Goal: Information Seeking & Learning: Check status

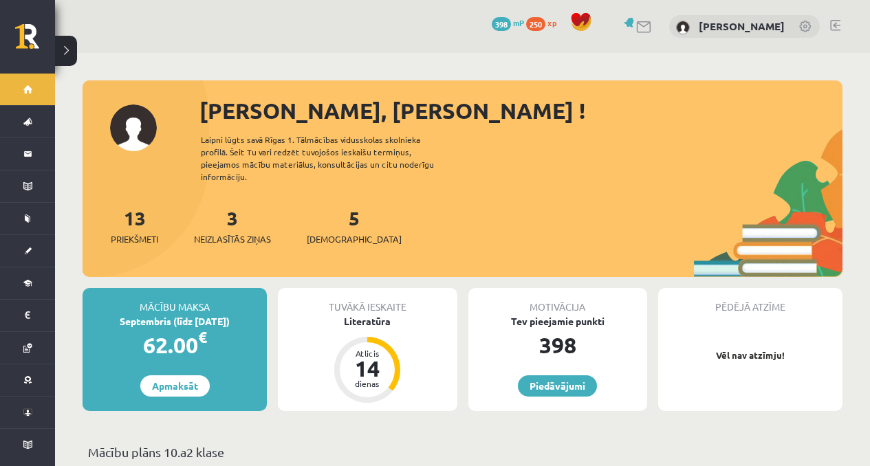
click at [223, 211] on div "3 Neizlasītās ziņas" at bounding box center [232, 225] width 77 height 43
click at [233, 215] on link "3 Neizlasītās ziņas" at bounding box center [232, 226] width 77 height 41
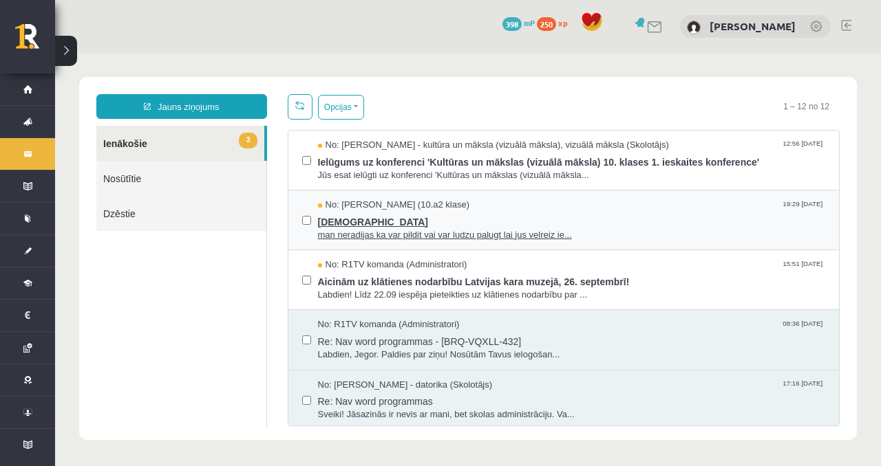
click at [493, 227] on span "[DEMOGRAPHIC_DATA]" at bounding box center [572, 220] width 508 height 17
click at [517, 231] on span "man neradijas ka var pildit vai var ludzu palugt lai jus velreiz ie..." at bounding box center [572, 235] width 508 height 13
click at [477, 252] on div "No: R1TV komanda (Administratori) 15:51 [DATE] Aicinām uz klātienes nodarbību L…" at bounding box center [563, 280] width 551 height 60
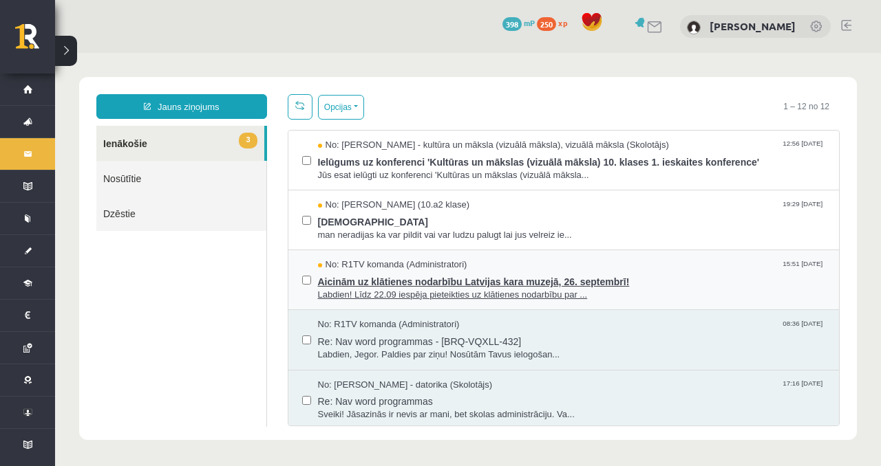
click at [393, 285] on span "Aicinām uz klātienes nodarbību Latvijas kara muzejā, 26. septembrī!" at bounding box center [572, 280] width 508 height 17
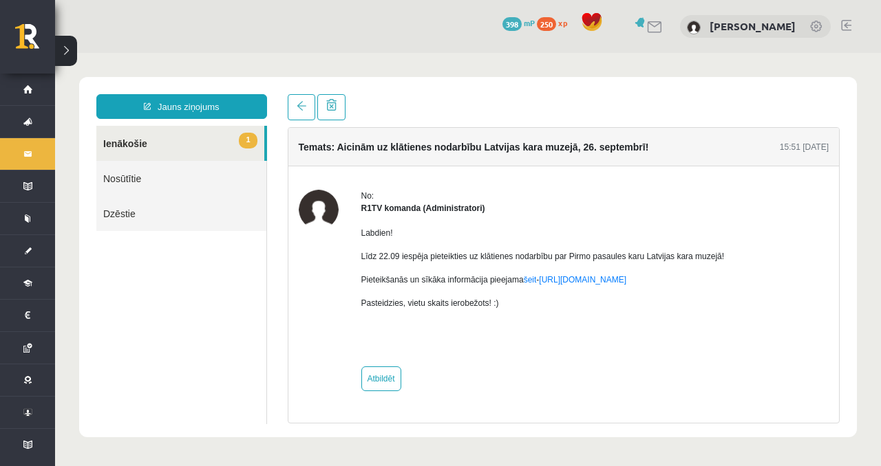
drag, startPoint x: 463, startPoint y: 277, endPoint x: 477, endPoint y: 276, distance: 13.8
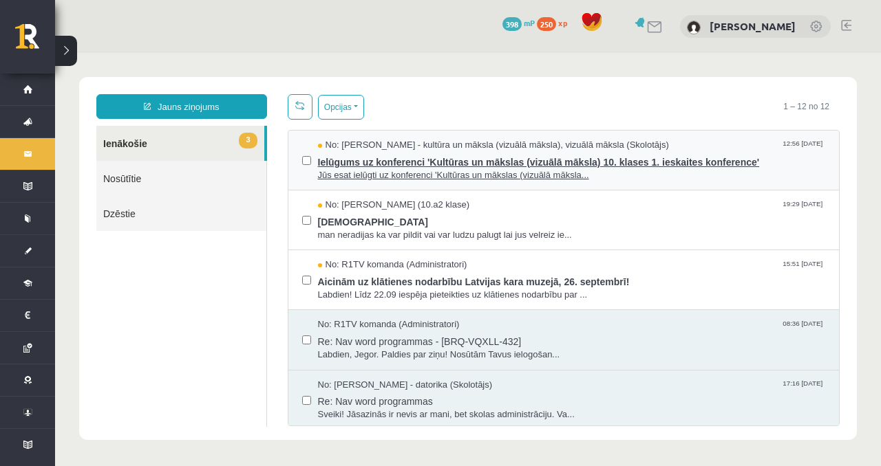
click at [506, 169] on span "Jūs esat ielūgti uz konferenci 'Kultūras un mākslas (vizuālā māksla..." at bounding box center [572, 175] width 508 height 13
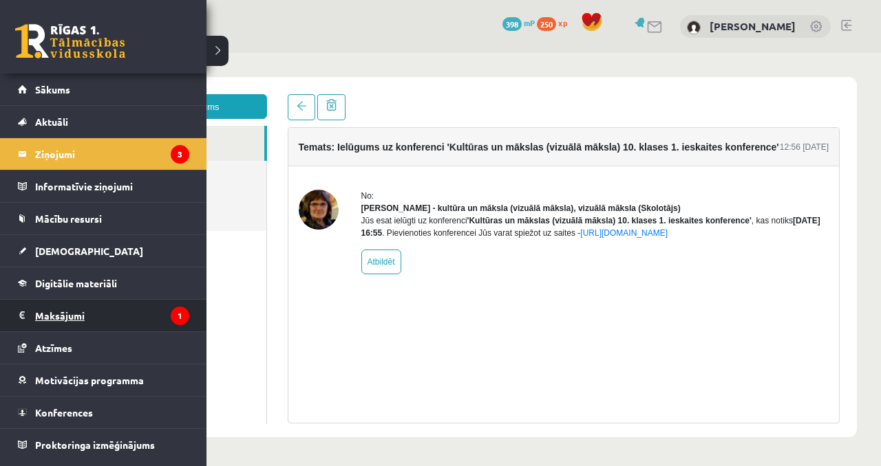
click at [98, 318] on legend "Maksājumi 1" at bounding box center [112, 316] width 154 height 32
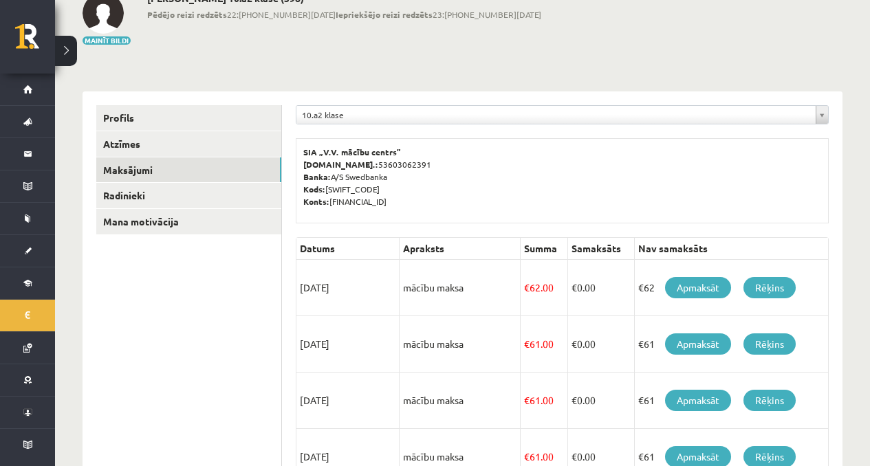
scroll to position [88, 0]
click at [139, 117] on link "Profils" at bounding box center [188, 117] width 185 height 25
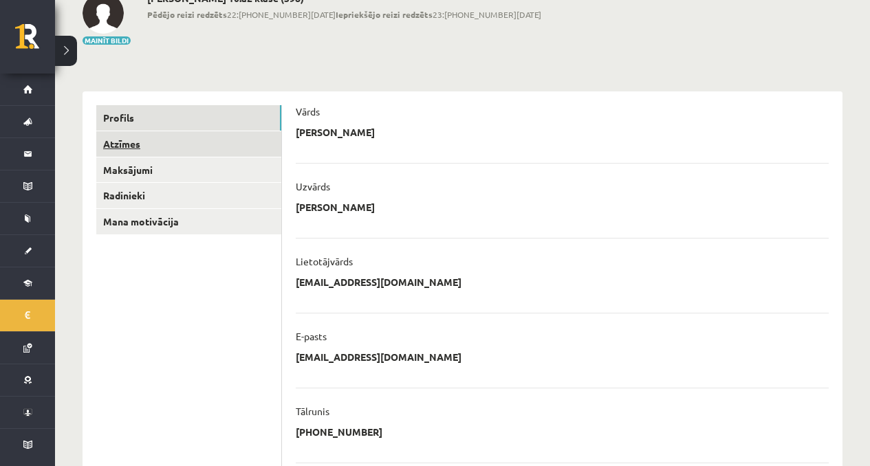
click at [160, 153] on link "Atzīmes" at bounding box center [188, 143] width 185 height 25
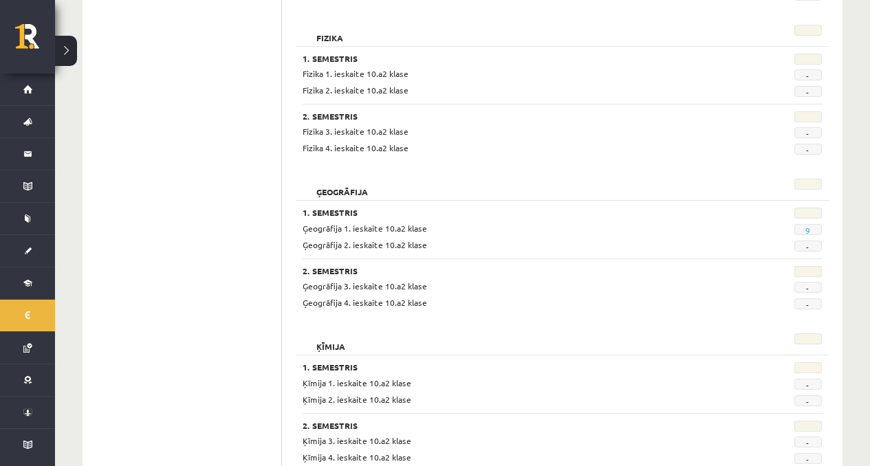
scroll to position [587, 0]
